Goal: Register for event/course

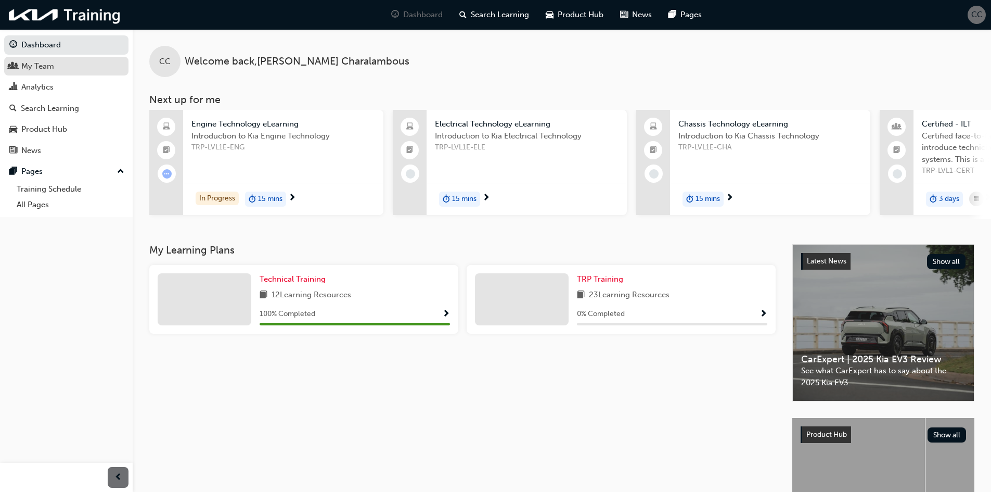
click at [56, 61] on div "My Team" at bounding box center [66, 66] width 114 height 13
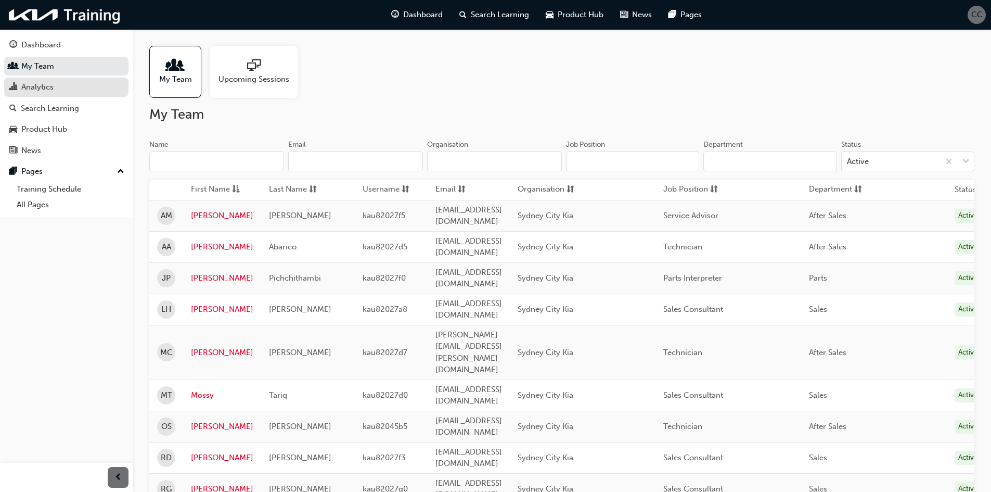
click at [43, 90] on div "Analytics" at bounding box center [37, 87] width 32 height 12
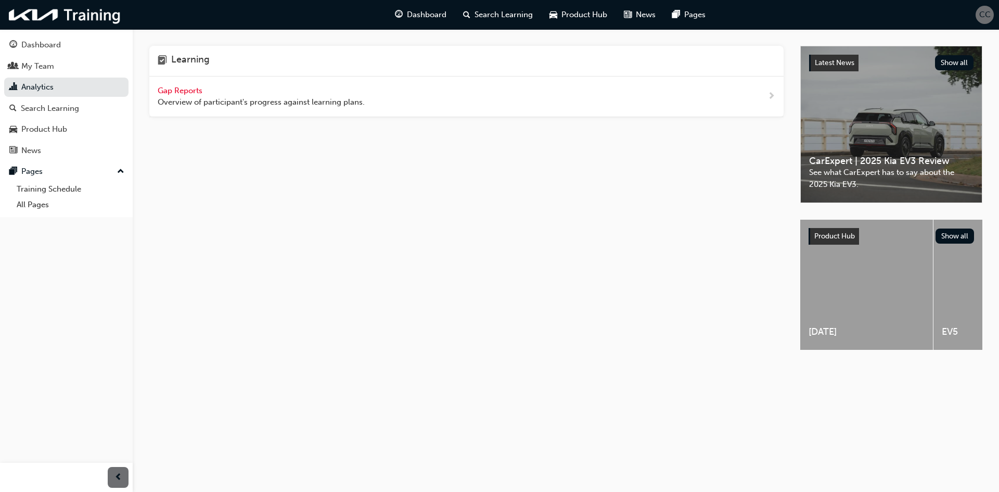
click at [184, 91] on span "Gap Reports" at bounding box center [181, 90] width 47 height 9
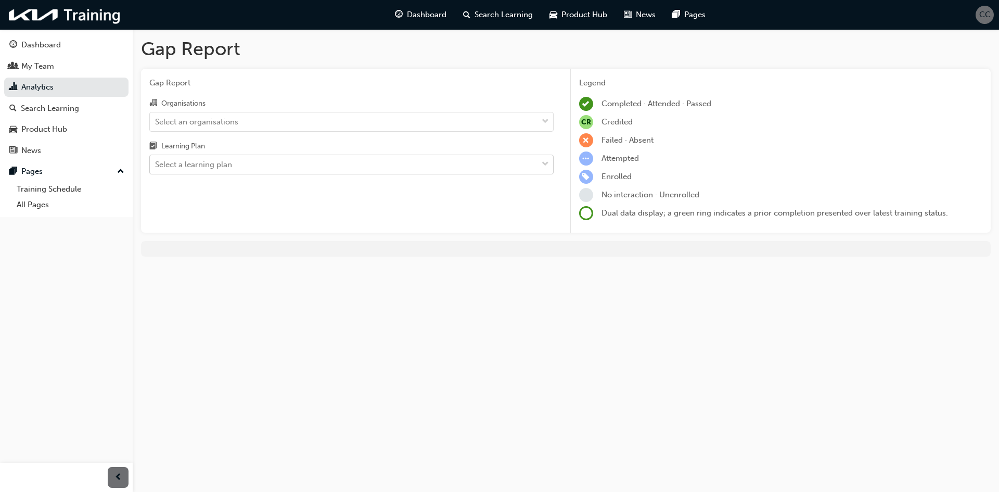
click at [277, 164] on div "Select a learning plan" at bounding box center [343, 165] width 387 height 18
click at [156, 164] on input "Learning Plan Select a learning plan" at bounding box center [155, 164] width 1 height 9
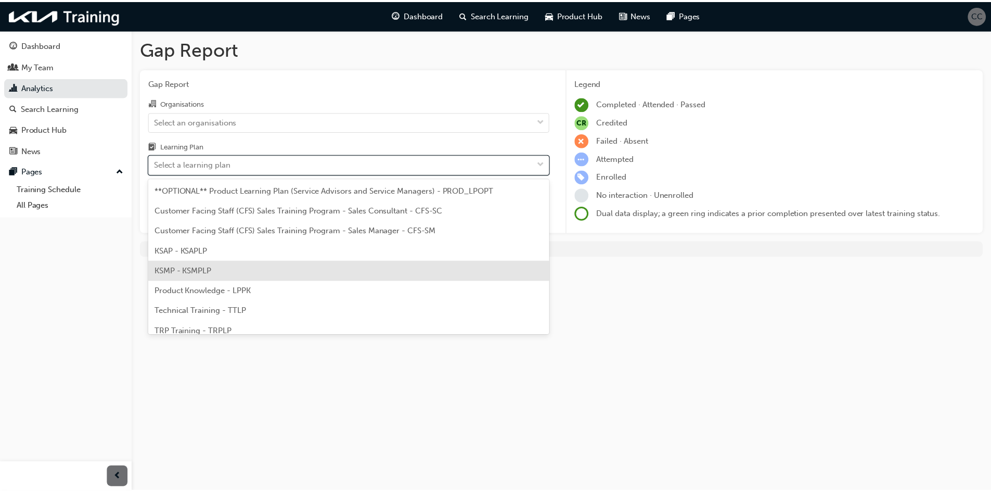
scroll to position [29, 0]
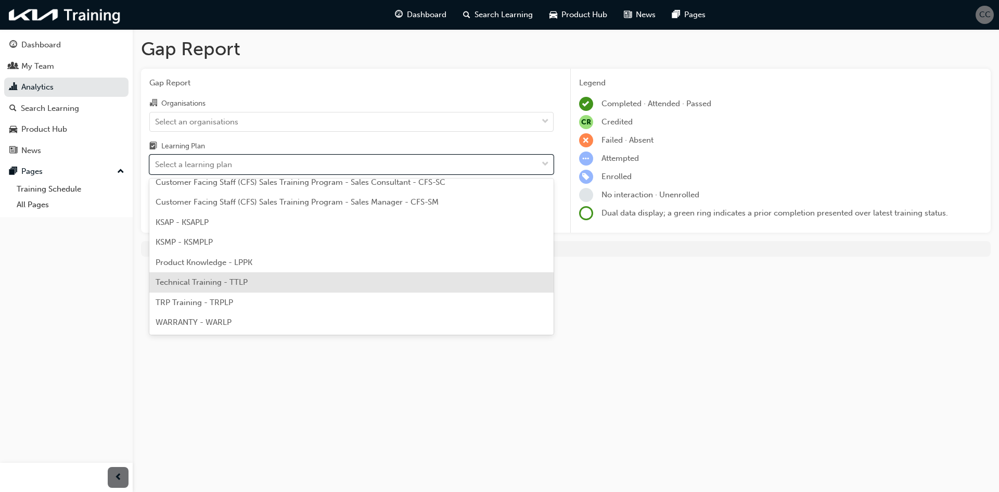
click at [272, 286] on div "Technical Training - TTLP" at bounding box center [351, 282] width 404 height 20
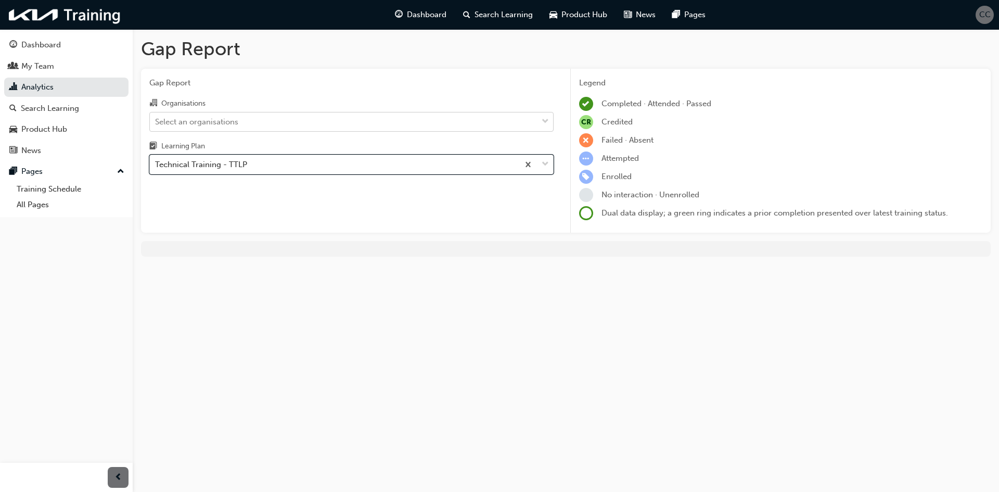
click at [277, 123] on div "Select an organisations" at bounding box center [343, 121] width 387 height 18
click at [156, 123] on input "Organisations Select an organisations" at bounding box center [155, 121] width 1 height 9
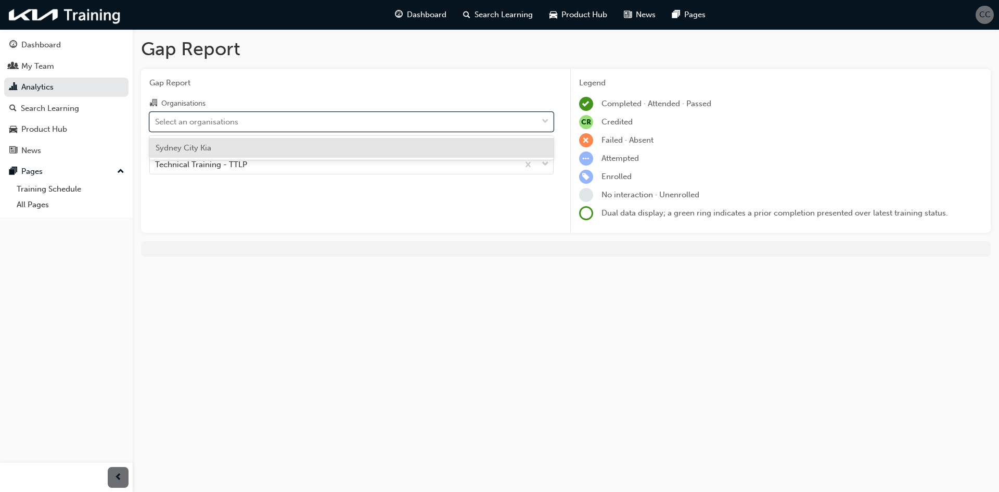
click at [276, 147] on div "Sydney City Kia" at bounding box center [351, 148] width 404 height 20
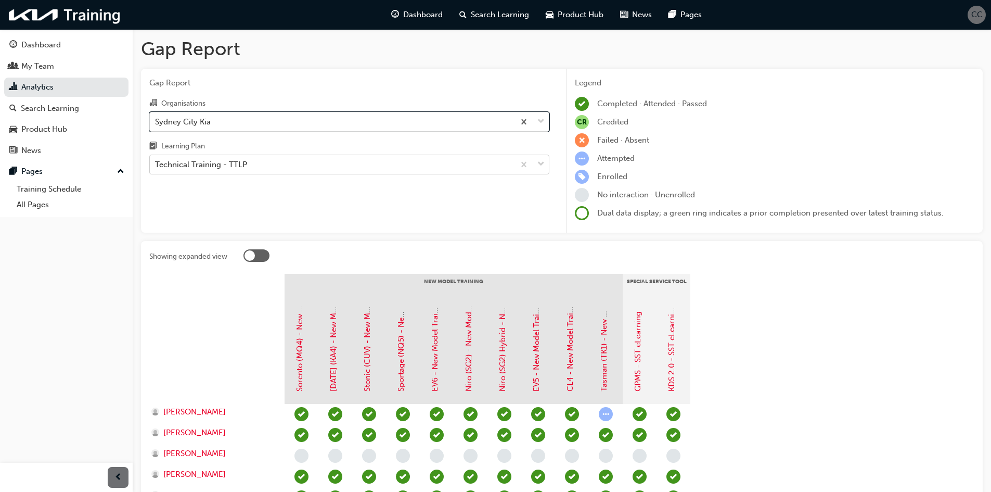
click at [276, 162] on div "Technical Training - TTLP" at bounding box center [332, 165] width 365 height 18
click at [156, 162] on input "Learning Plan Technical Training - TTLP" at bounding box center [155, 164] width 1 height 9
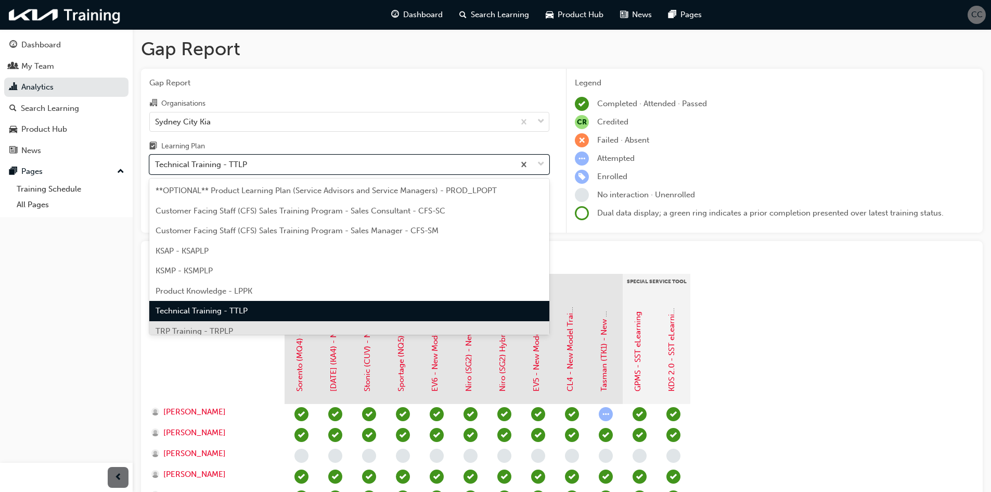
click at [274, 325] on div "TRP Training - TRPLP" at bounding box center [349, 331] width 400 height 20
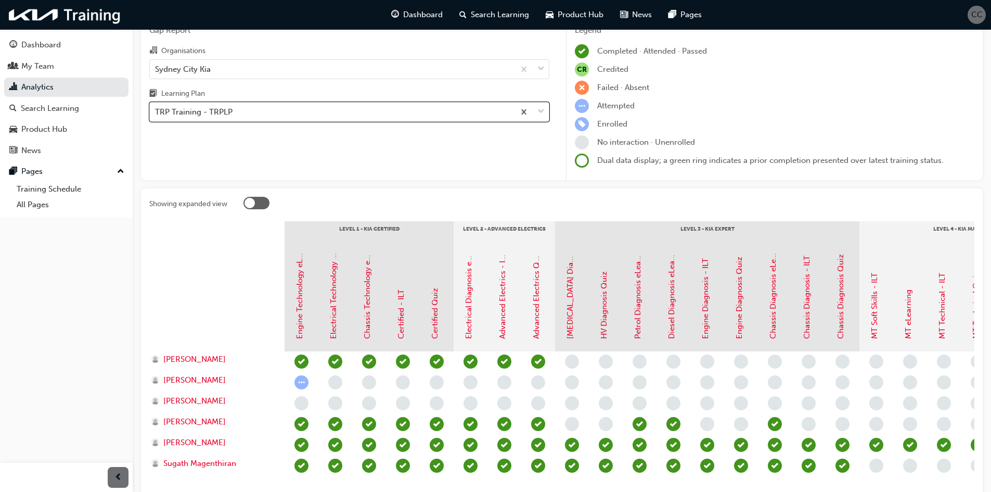
scroll to position [132, 0]
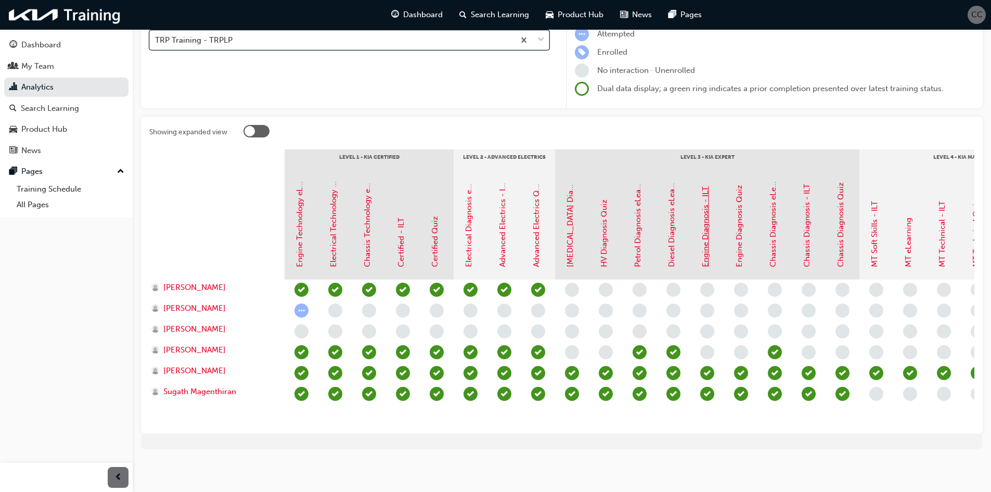
click at [707, 254] on link "Engine Diagnosis - ILT" at bounding box center [705, 226] width 9 height 81
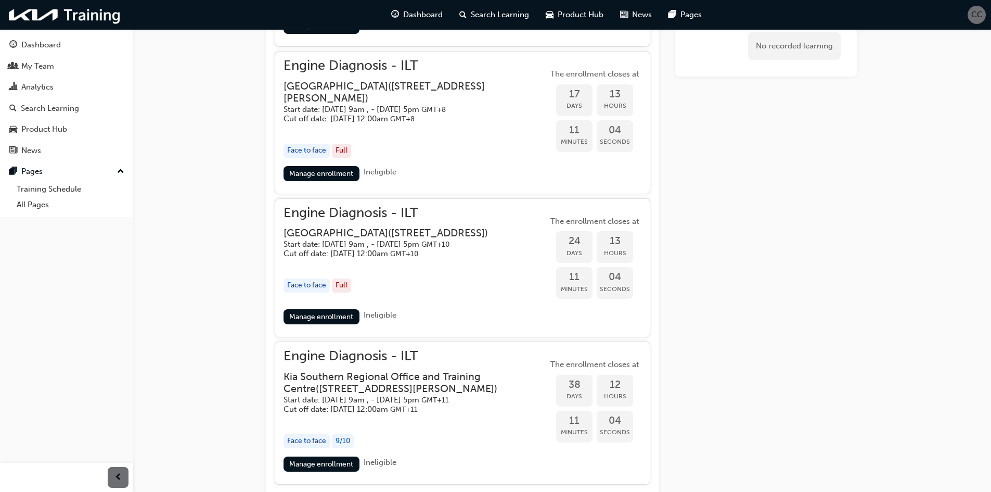
scroll to position [784, 0]
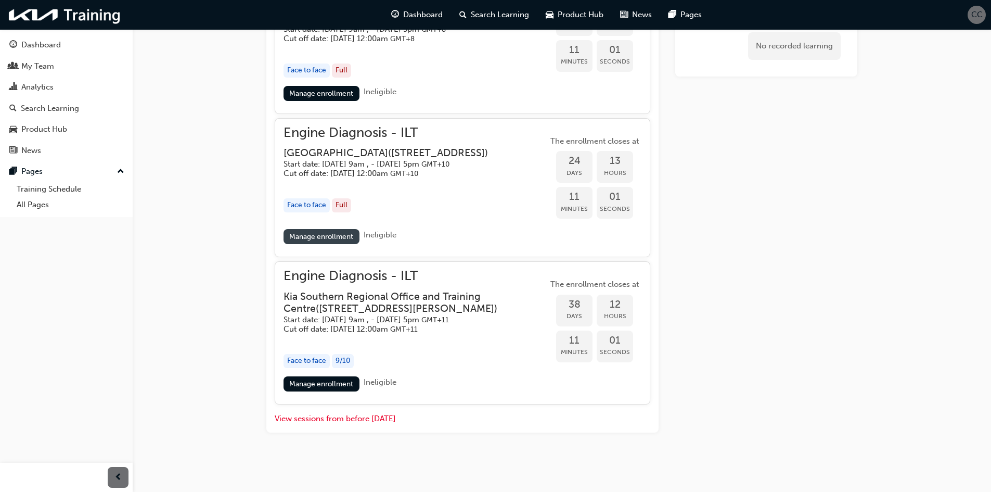
click at [341, 241] on link "Manage enrollment" at bounding box center [321, 236] width 76 height 15
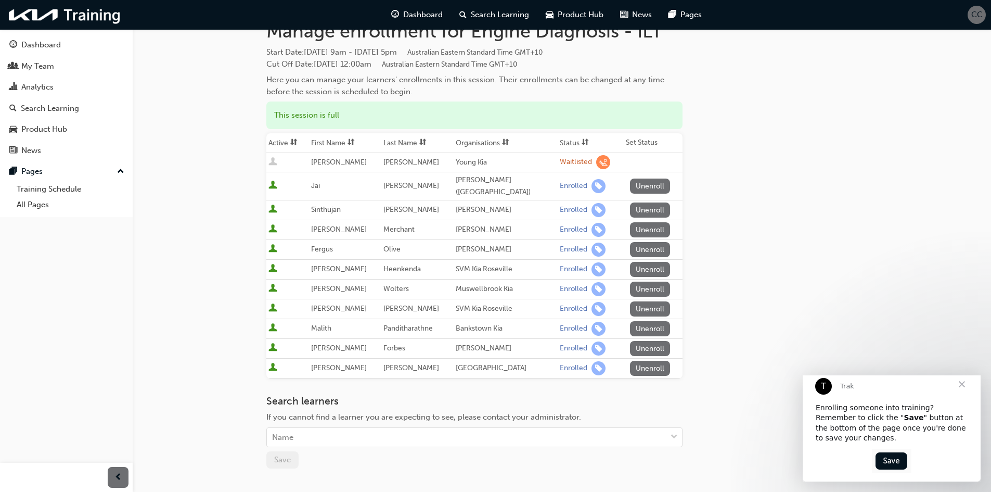
scroll to position [104, 0]
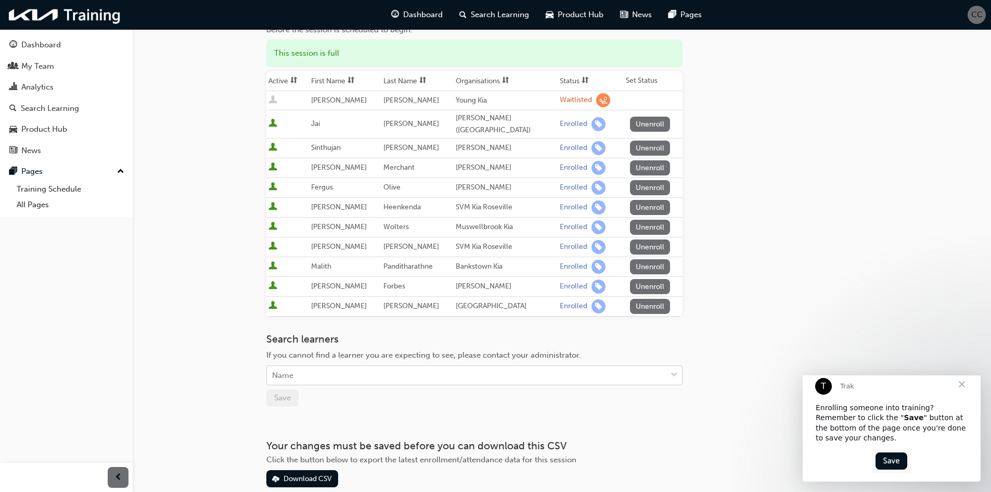
click at [405, 366] on div "Name" at bounding box center [466, 375] width 399 height 18
click at [407, 366] on div "Name" at bounding box center [466, 375] width 399 height 18
type input "mar"
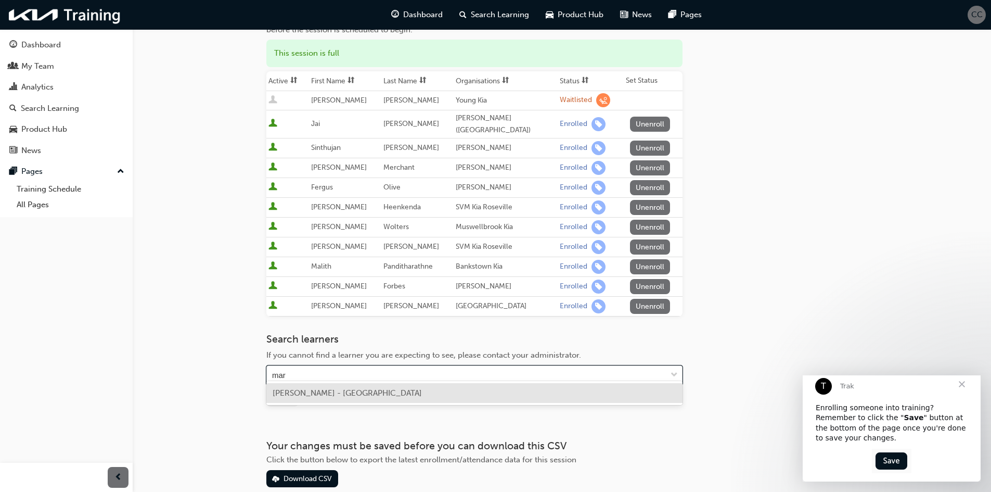
click at [385, 392] on span "[PERSON_NAME] - [GEOGRAPHIC_DATA]" at bounding box center [347, 392] width 149 height 9
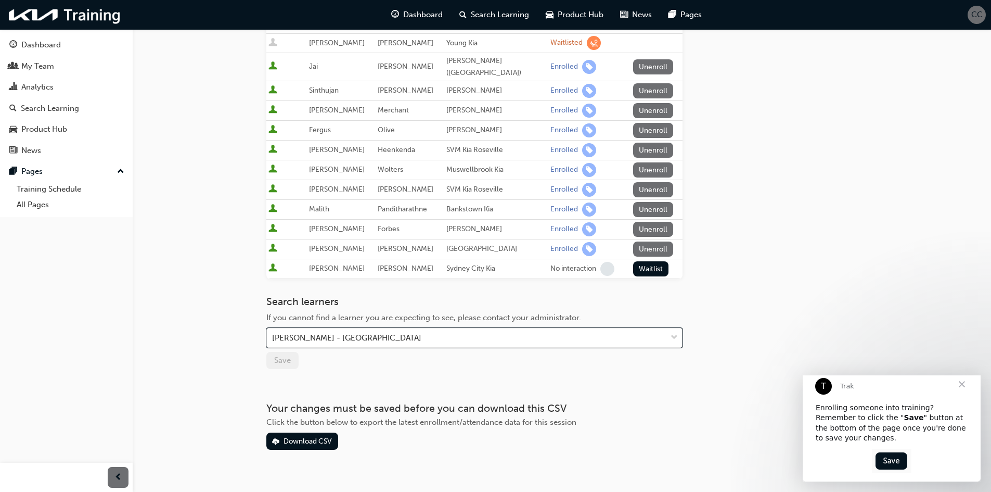
scroll to position [170, 0]
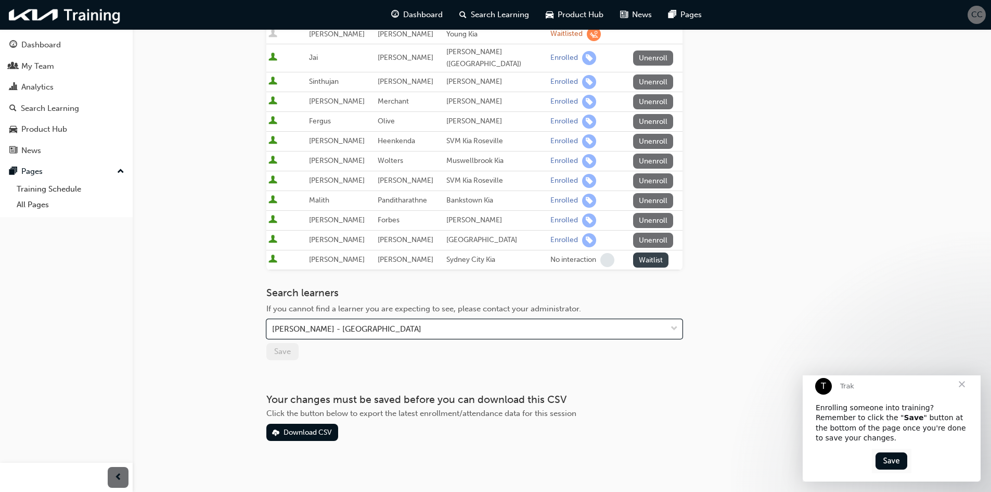
click at [654, 254] on button "Waitlist" at bounding box center [651, 259] width 36 height 15
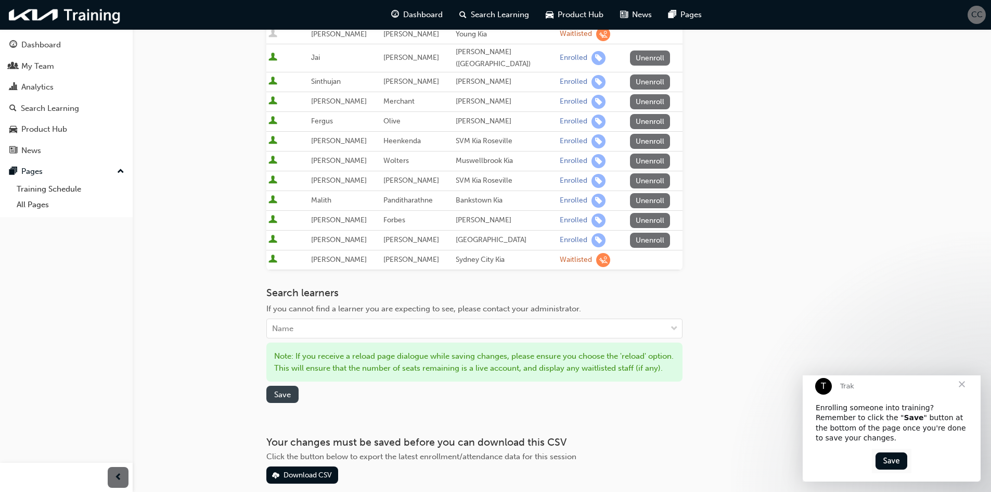
click at [292, 398] on button "Save" at bounding box center [282, 393] width 32 height 17
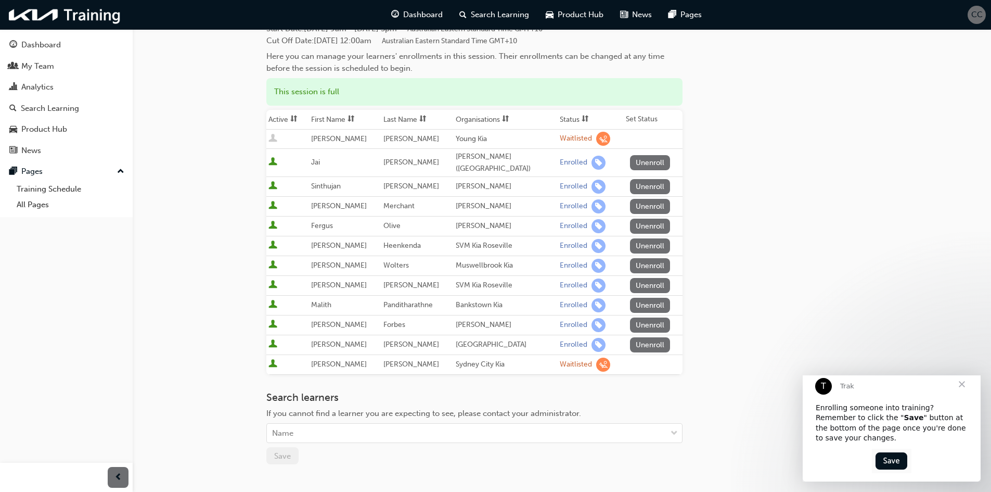
scroll to position [0, 0]
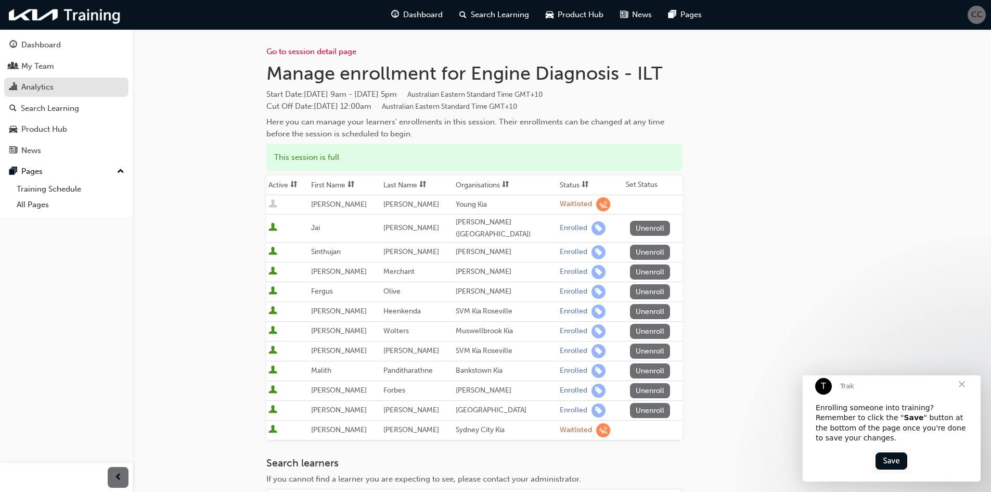
click at [58, 92] on div "Analytics" at bounding box center [66, 87] width 114 height 13
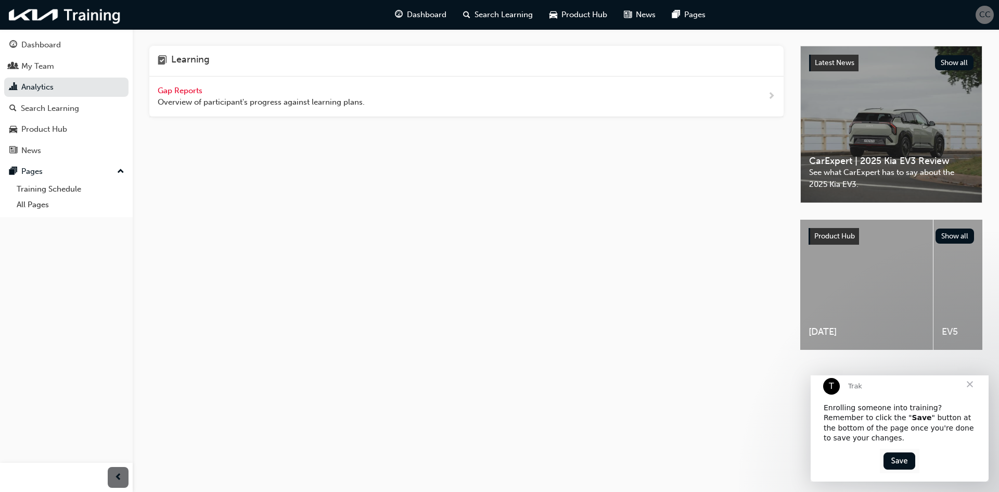
click at [193, 90] on span "Gap Reports" at bounding box center [181, 90] width 47 height 9
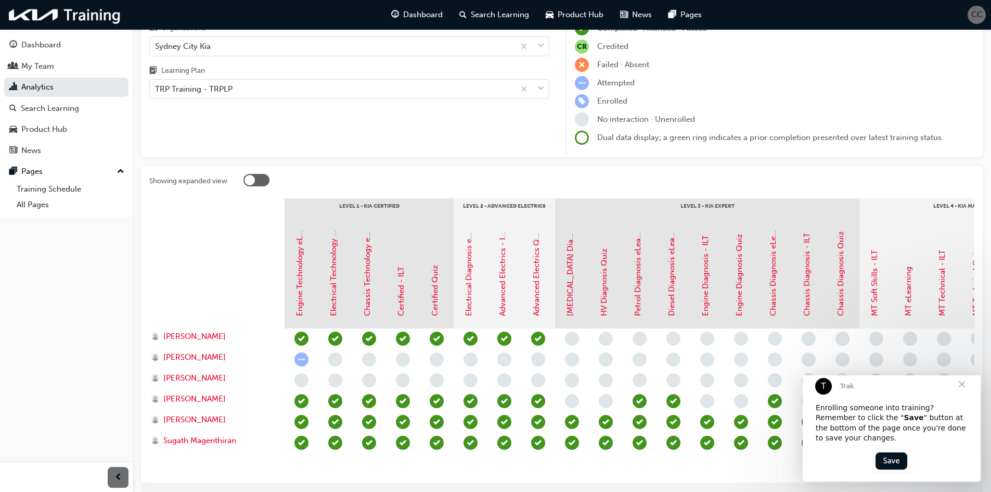
scroll to position [132, 0]
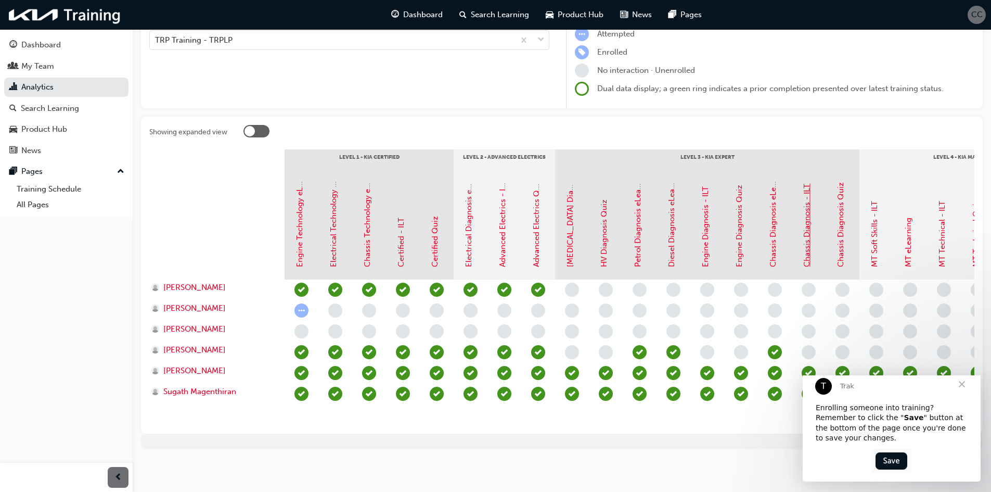
click at [808, 252] on link "Chassis Diagnosis - ILT" at bounding box center [806, 225] width 9 height 83
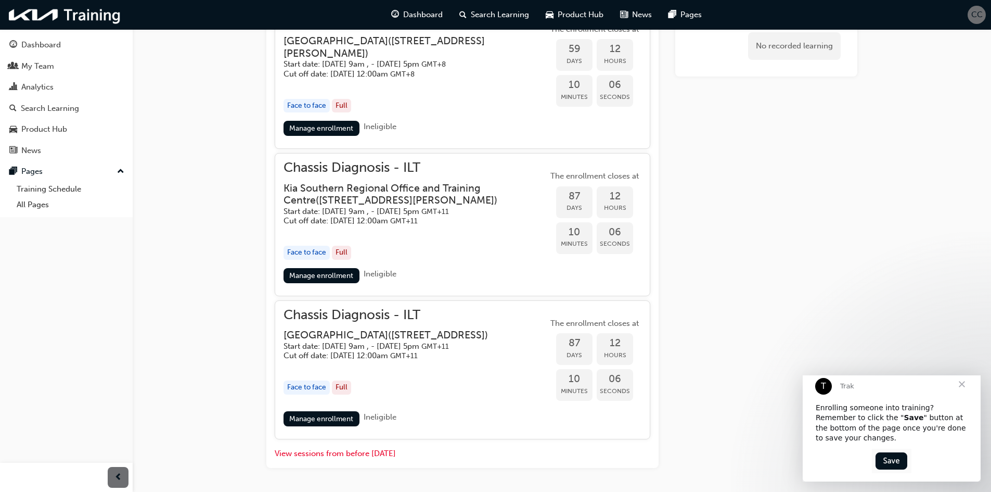
scroll to position [902, 0]
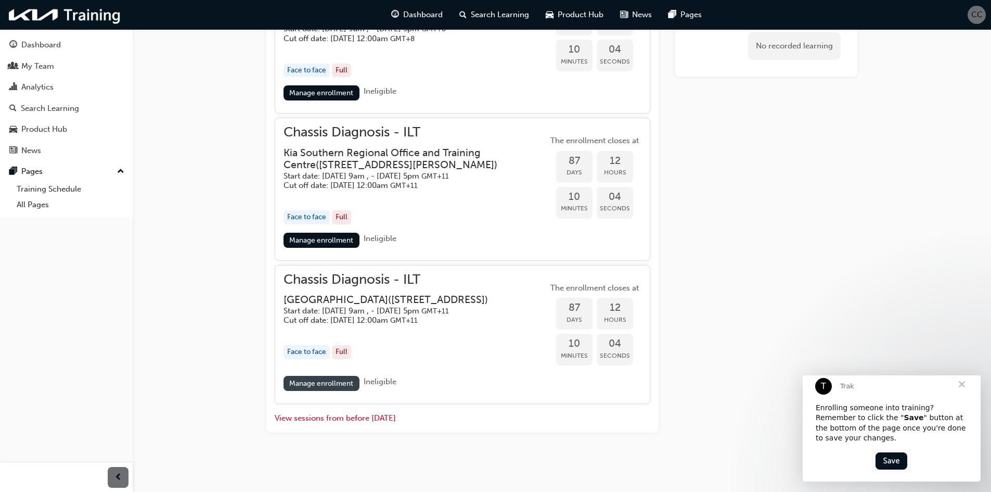
click at [349, 385] on link "Manage enrollment" at bounding box center [321, 383] width 76 height 15
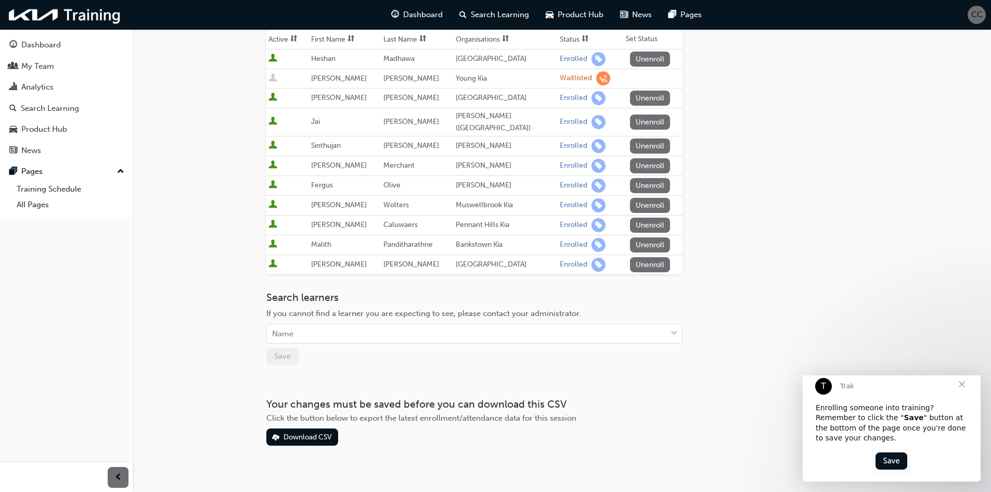
scroll to position [150, 0]
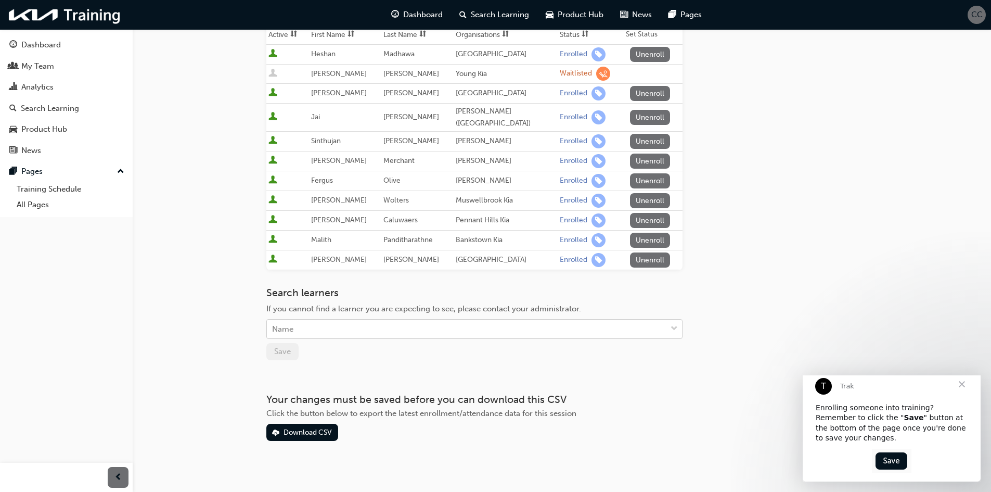
click at [445, 325] on div "Name" at bounding box center [466, 329] width 399 height 18
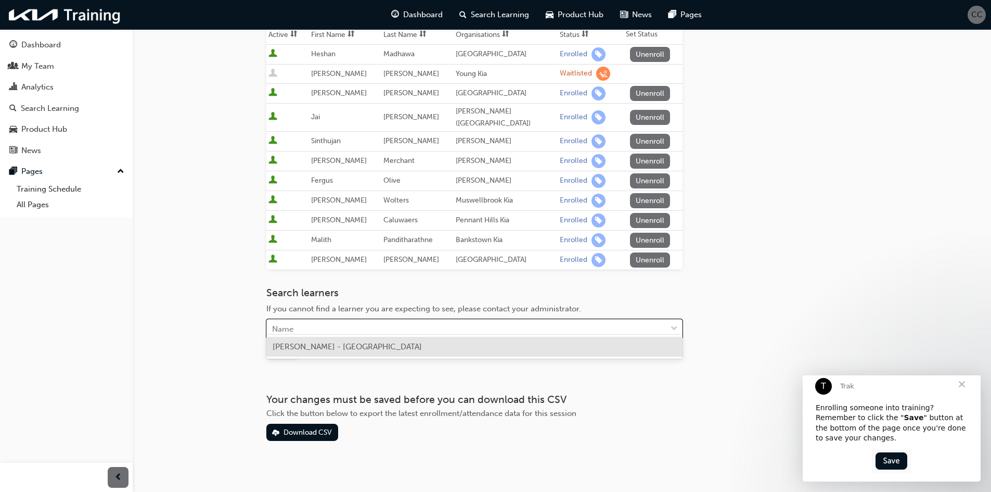
click at [422, 351] on div "[PERSON_NAME] - [GEOGRAPHIC_DATA]" at bounding box center [474, 347] width 416 height 20
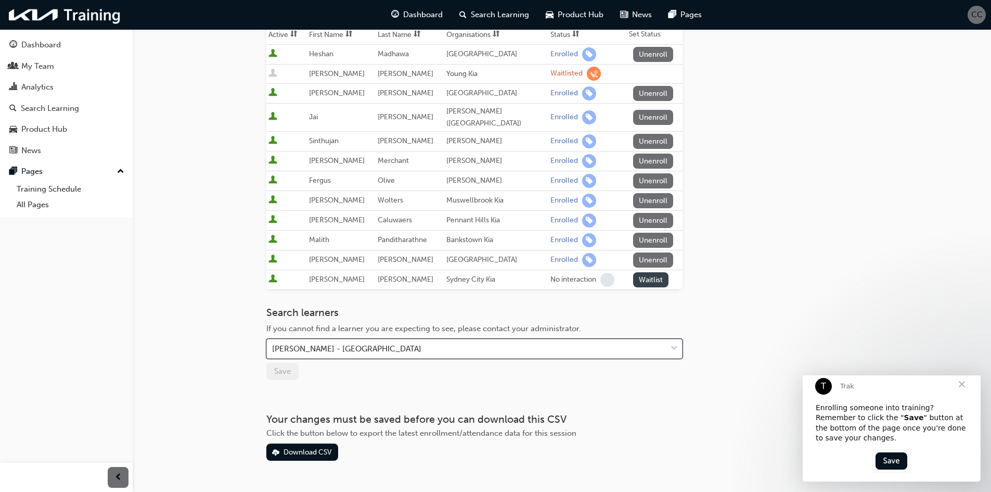
click at [656, 272] on button "Waitlist" at bounding box center [651, 279] width 36 height 15
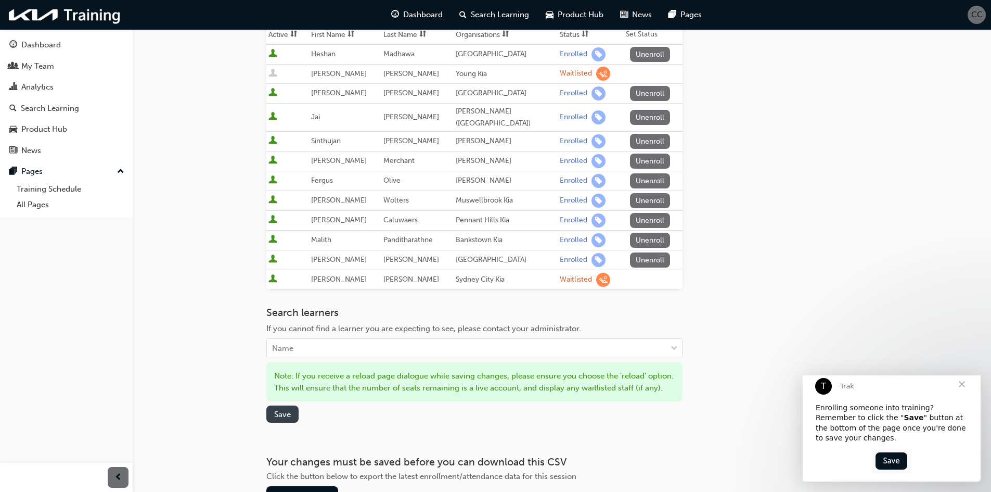
click at [283, 419] on span "Save" at bounding box center [282, 413] width 17 height 9
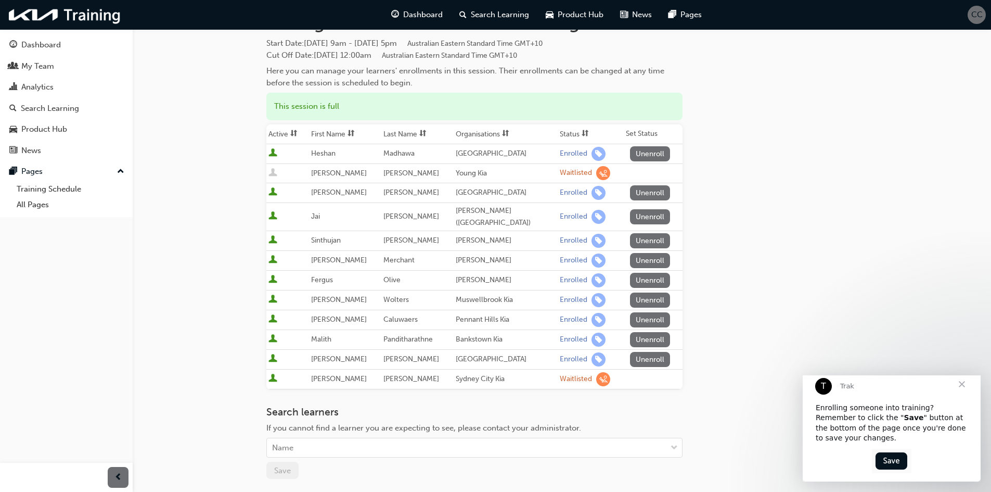
scroll to position [0, 0]
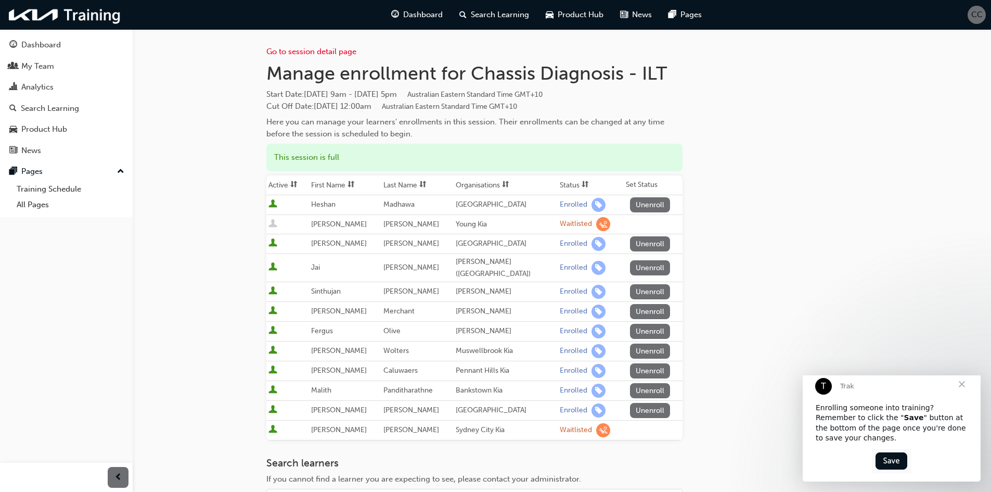
click at [954, 391] on span "Close" at bounding box center [961, 383] width 37 height 37
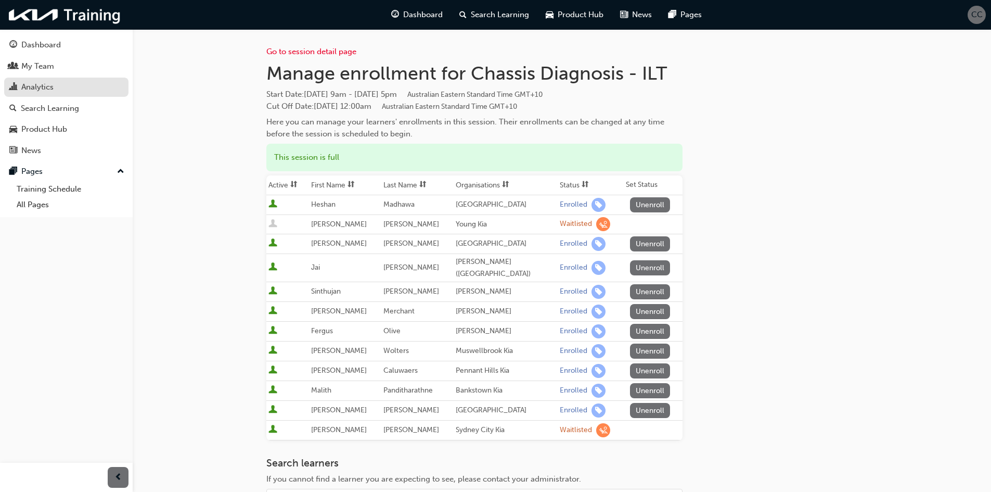
click at [37, 84] on div "Analytics" at bounding box center [37, 87] width 32 height 12
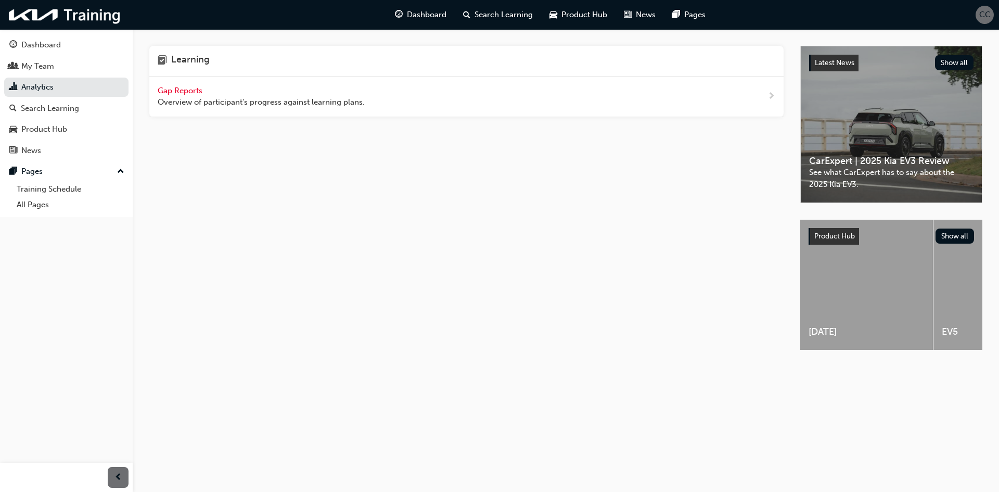
click at [174, 91] on span "Gap Reports" at bounding box center [181, 90] width 47 height 9
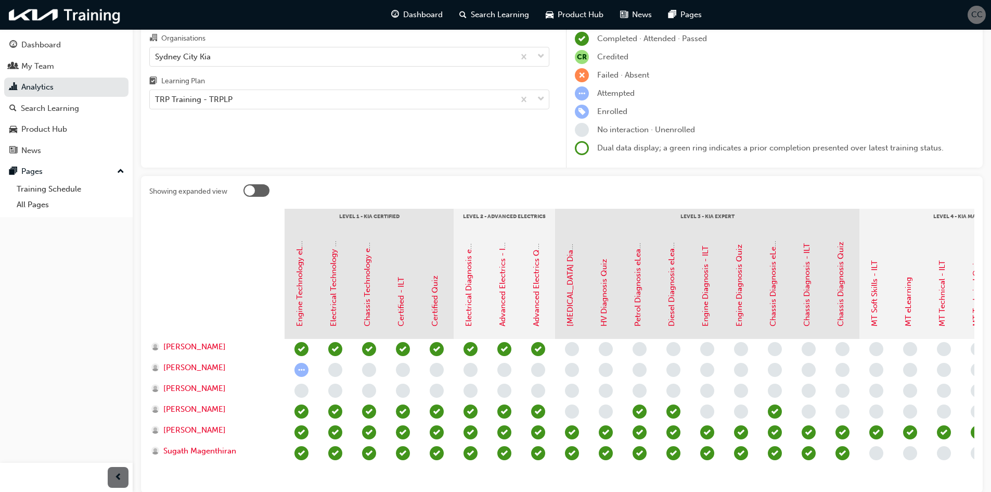
scroll to position [132, 0]
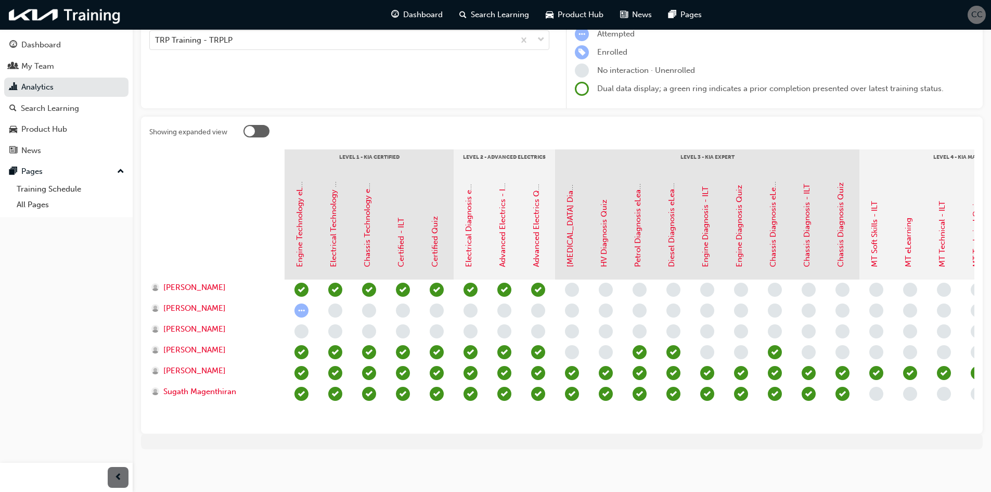
click at [254, 243] on div at bounding box center [216, 227] width 135 height 104
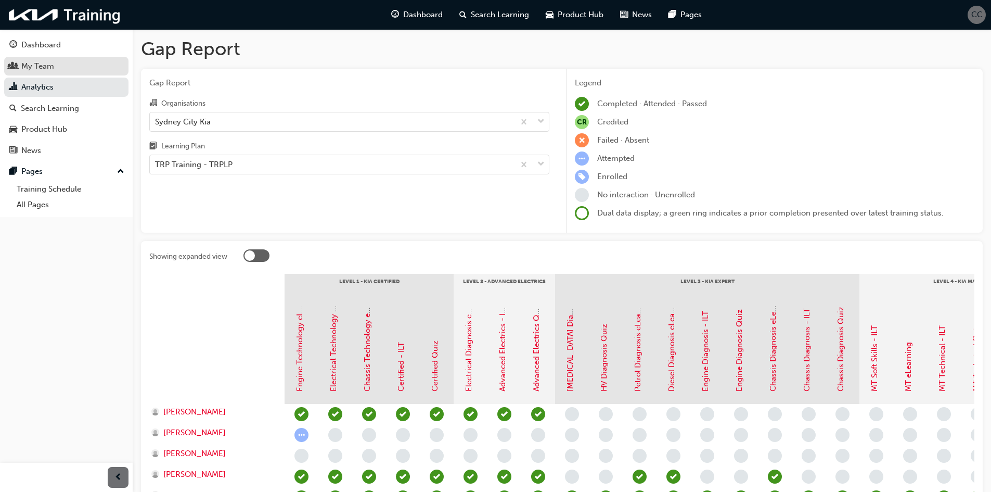
click at [68, 69] on div "My Team" at bounding box center [66, 66] width 114 height 13
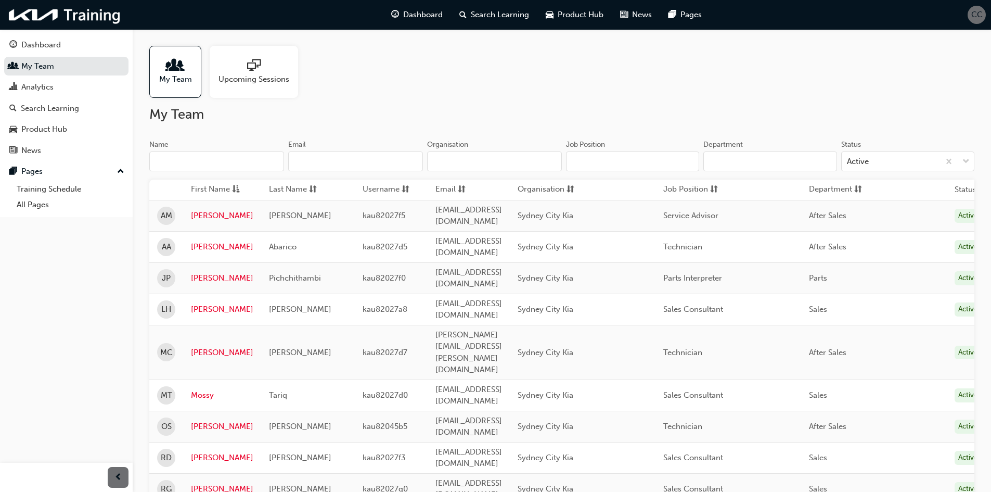
click at [610, 85] on div "My Team Upcoming Sessions" at bounding box center [561, 72] width 825 height 52
